Goal: Check status: Check status

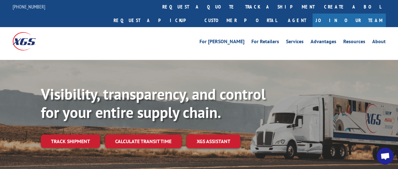
click at [65, 134] on link "Track shipment" at bounding box center [70, 140] width 59 height 13
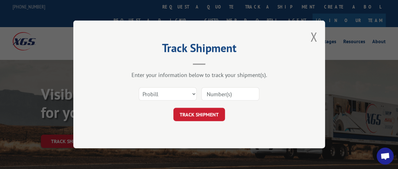
click at [219, 93] on input at bounding box center [230, 94] width 58 height 13
paste input "17272046"
type input "17272046"
click at [197, 115] on button "TRACK SHIPMENT" at bounding box center [199, 114] width 52 height 13
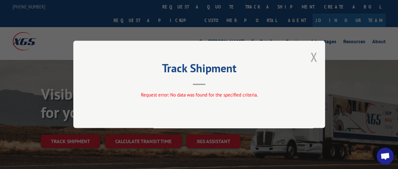
click at [316, 57] on button "Close modal" at bounding box center [313, 56] width 7 height 17
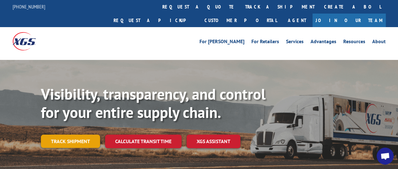
click at [74, 134] on link "Track shipment" at bounding box center [70, 140] width 59 height 13
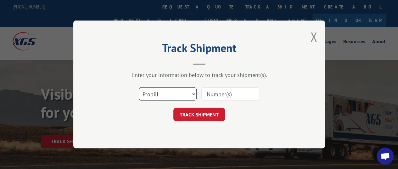
click at [189, 91] on select "Select category... Probill BOL PO" at bounding box center [168, 94] width 58 height 13
select select "bol"
click at [139, 88] on select "Select category... Probill BOL PO" at bounding box center [168, 94] width 58 height 13
click at [218, 96] on input at bounding box center [230, 94] width 58 height 13
paste input "17272046"
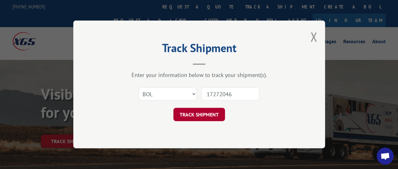
type input "17272046"
click at [203, 114] on button "TRACK SHIPMENT" at bounding box center [199, 114] width 52 height 13
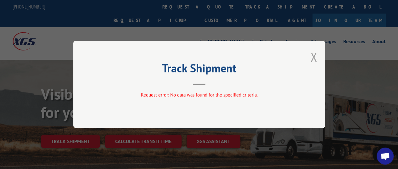
click at [315, 55] on button "Close modal" at bounding box center [313, 56] width 7 height 17
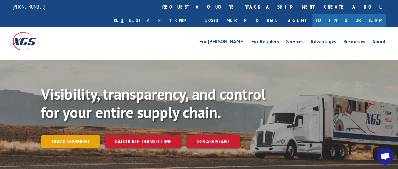
click at [68, 134] on link "Track shipment" at bounding box center [70, 140] width 59 height 13
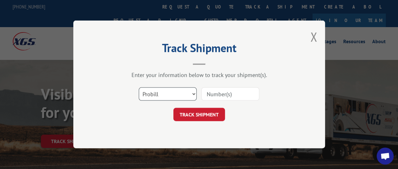
click at [169, 95] on select "Select category... Probill BOL PO" at bounding box center [168, 94] width 58 height 13
click at [139, 88] on select "Select category... Probill BOL PO" at bounding box center [168, 94] width 58 height 13
click at [216, 94] on input at bounding box center [230, 94] width 58 height 13
paste input "17272046"
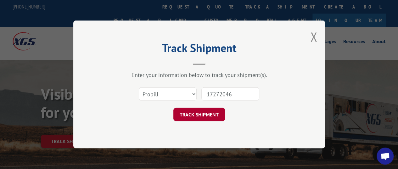
type input "17272046"
click at [193, 115] on button "TRACK SHIPMENT" at bounding box center [199, 114] width 52 height 13
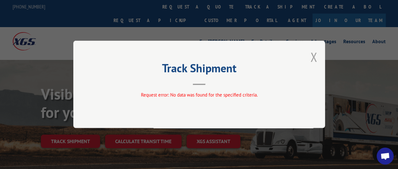
click at [314, 58] on button "Close modal" at bounding box center [313, 56] width 7 height 17
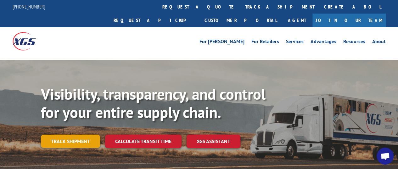
click at [60, 134] on link "Track shipment" at bounding box center [70, 140] width 59 height 13
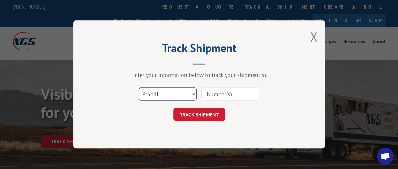
drag, startPoint x: 174, startPoint y: 95, endPoint x: 168, endPoint y: 95, distance: 5.7
click at [173, 95] on select "Select category... Probill BOL PO" at bounding box center [168, 94] width 58 height 13
select select "bol"
click at [139, 88] on select "Select category... Probill BOL PO" at bounding box center [168, 94] width 58 height 13
click at [216, 93] on input at bounding box center [230, 94] width 58 height 13
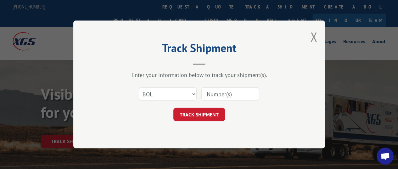
paste input "17272046"
type input "17272046"
click at [188, 116] on button "TRACK SHIPMENT" at bounding box center [199, 114] width 52 height 13
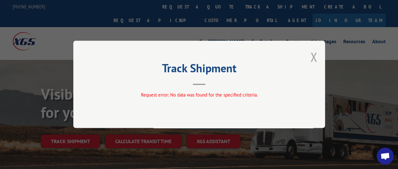
click at [313, 59] on button "Close modal" at bounding box center [313, 56] width 7 height 17
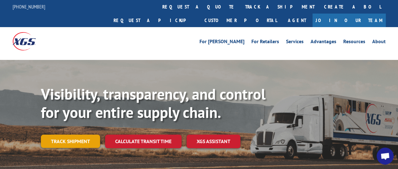
click at [71, 134] on link "Track shipment" at bounding box center [70, 140] width 59 height 13
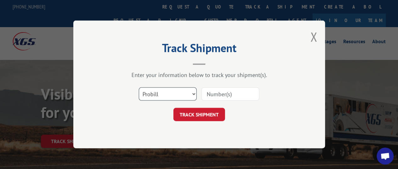
click at [190, 95] on select "Select category... Probill BOL PO" at bounding box center [168, 94] width 58 height 13
select select "bol"
click at [139, 88] on select "Select category... Probill BOL PO" at bounding box center [168, 94] width 58 height 13
paste input "17272046"
type input "17272046"
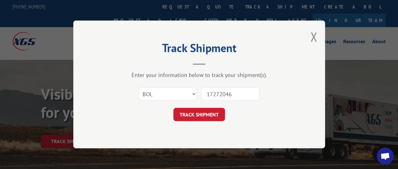
click button "TRACK SHIPMENT" at bounding box center [199, 114] width 52 height 13
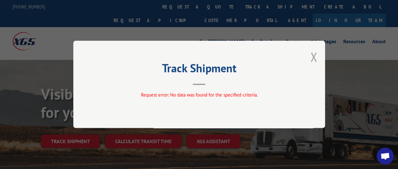
drag, startPoint x: 313, startPoint y: 55, endPoint x: 308, endPoint y: 56, distance: 4.6
click at [313, 55] on button "Close modal" at bounding box center [313, 56] width 7 height 17
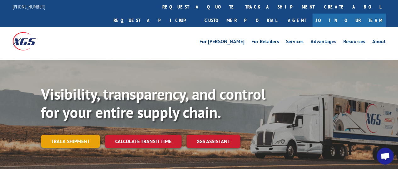
click at [69, 134] on link "Track shipment" at bounding box center [70, 140] width 59 height 13
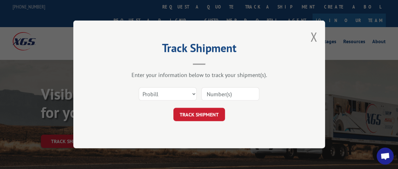
click at [219, 93] on input at bounding box center [230, 94] width 58 height 13
paste input "17272046"
click at [227, 93] on input "17272046" at bounding box center [230, 94] width 58 height 13
type input "172720416"
click at [194, 115] on button "TRACK SHIPMENT" at bounding box center [199, 114] width 52 height 13
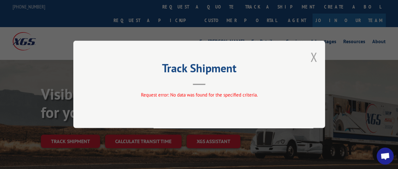
click at [315, 58] on button "Close modal" at bounding box center [313, 56] width 7 height 17
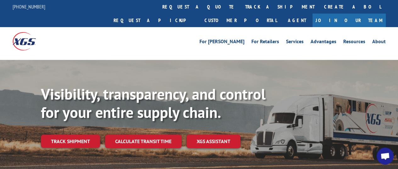
click at [65, 134] on link "Track shipment" at bounding box center [70, 140] width 59 height 13
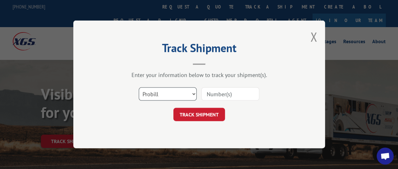
click at [195, 92] on select "Select category... Probill BOL PO" at bounding box center [168, 94] width 58 height 13
select select "bol"
click at [139, 88] on select "Select category... Probill BOL PO" at bounding box center [168, 94] width 58 height 13
click at [221, 94] on input at bounding box center [230, 94] width 58 height 13
paste input "172720416"
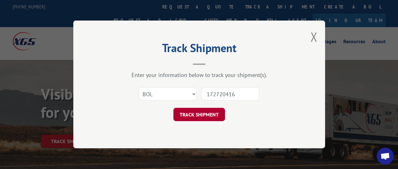
type input "172720416"
click at [192, 114] on button "TRACK SHIPMENT" at bounding box center [199, 114] width 52 height 13
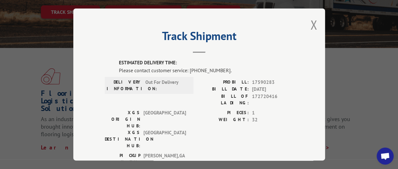
scroll to position [63, 0]
